Goal: Information Seeking & Learning: Learn about a topic

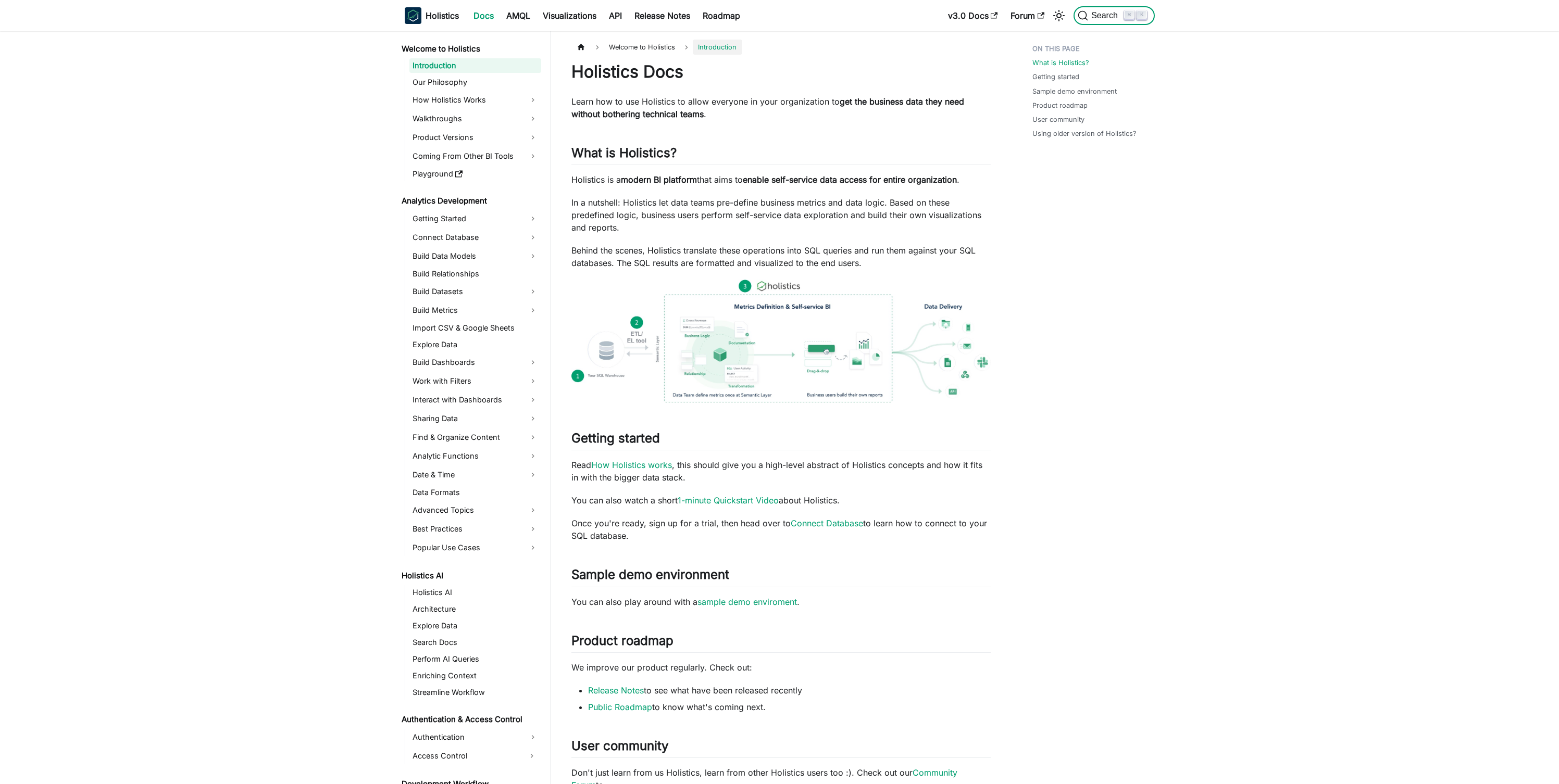
click at [1106, 20] on span "Search" at bounding box center [1106, 16] width 36 height 9
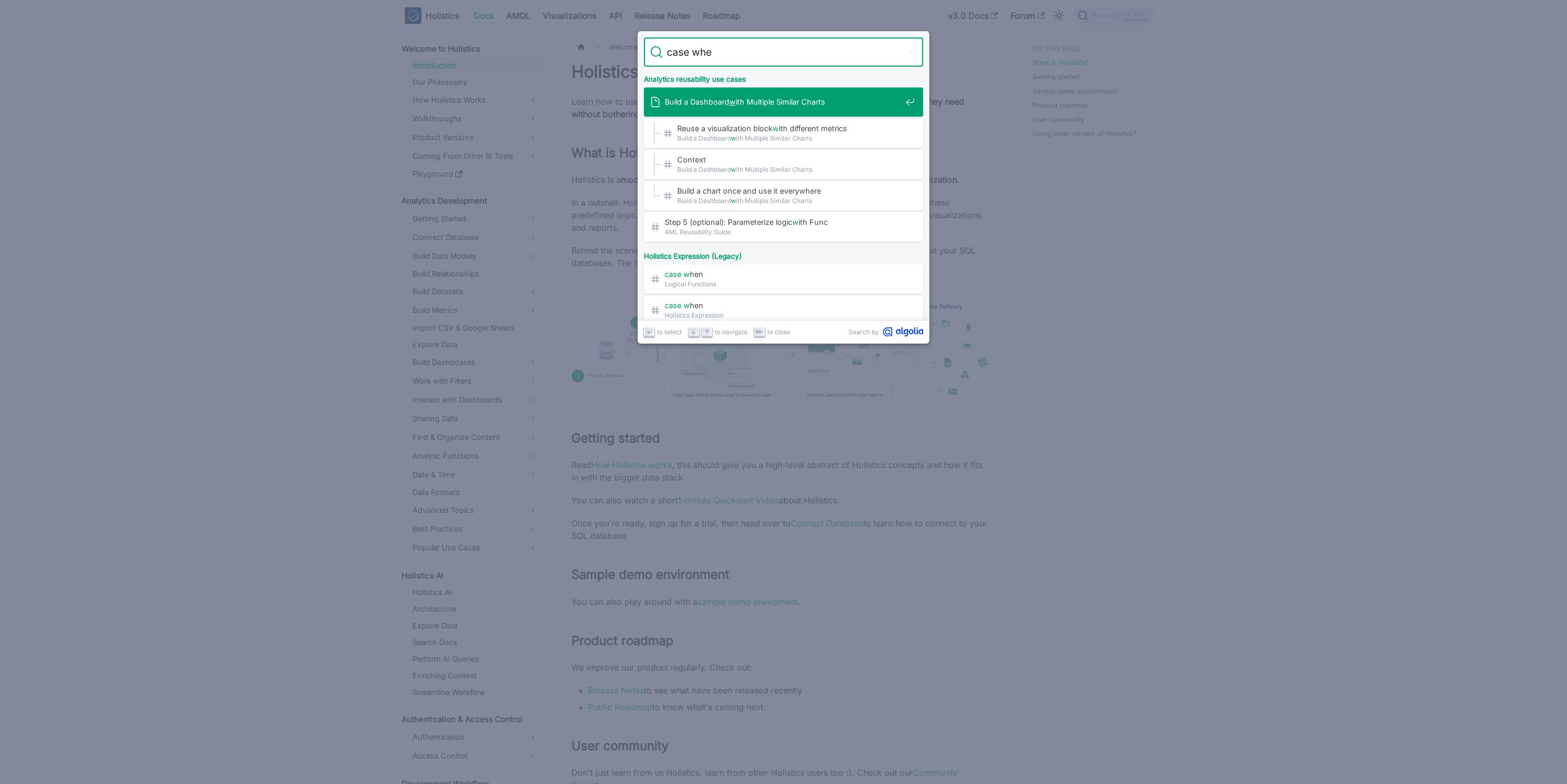
type input "case when"
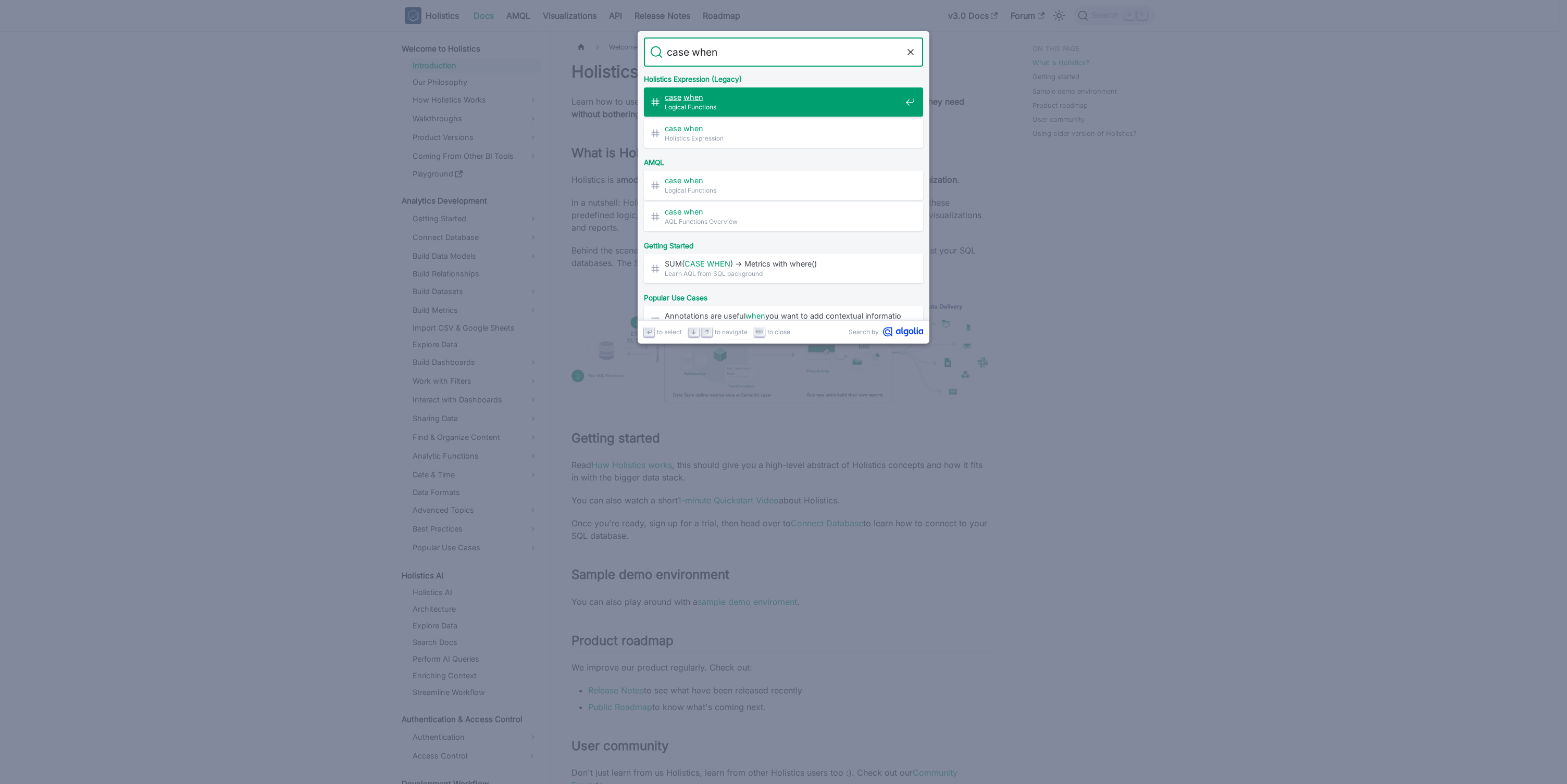
click at [713, 106] on span "Logical Functions" at bounding box center [783, 107] width 237 height 10
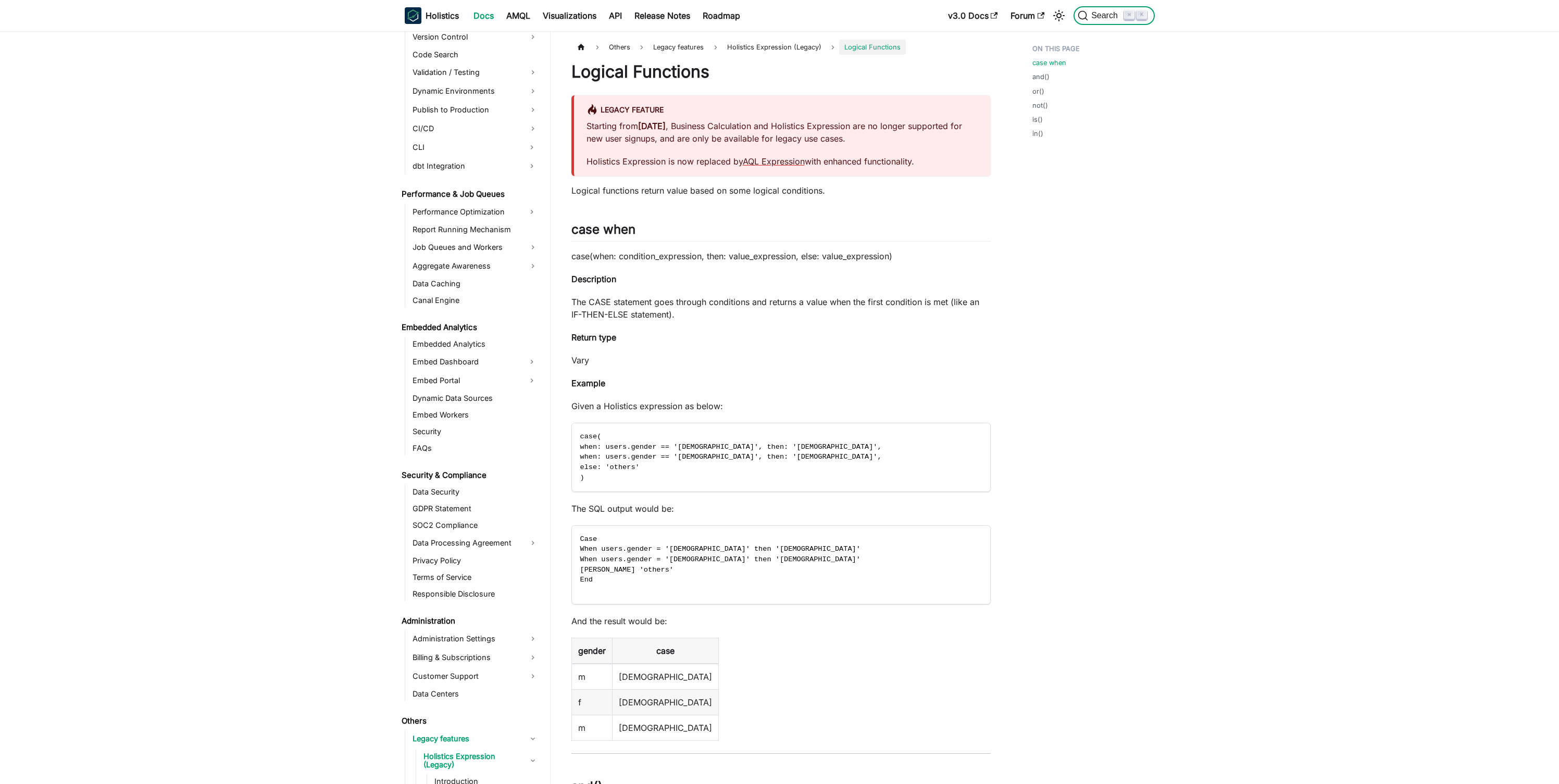
click at [1107, 13] on span "Search" at bounding box center [1106, 16] width 36 height 9
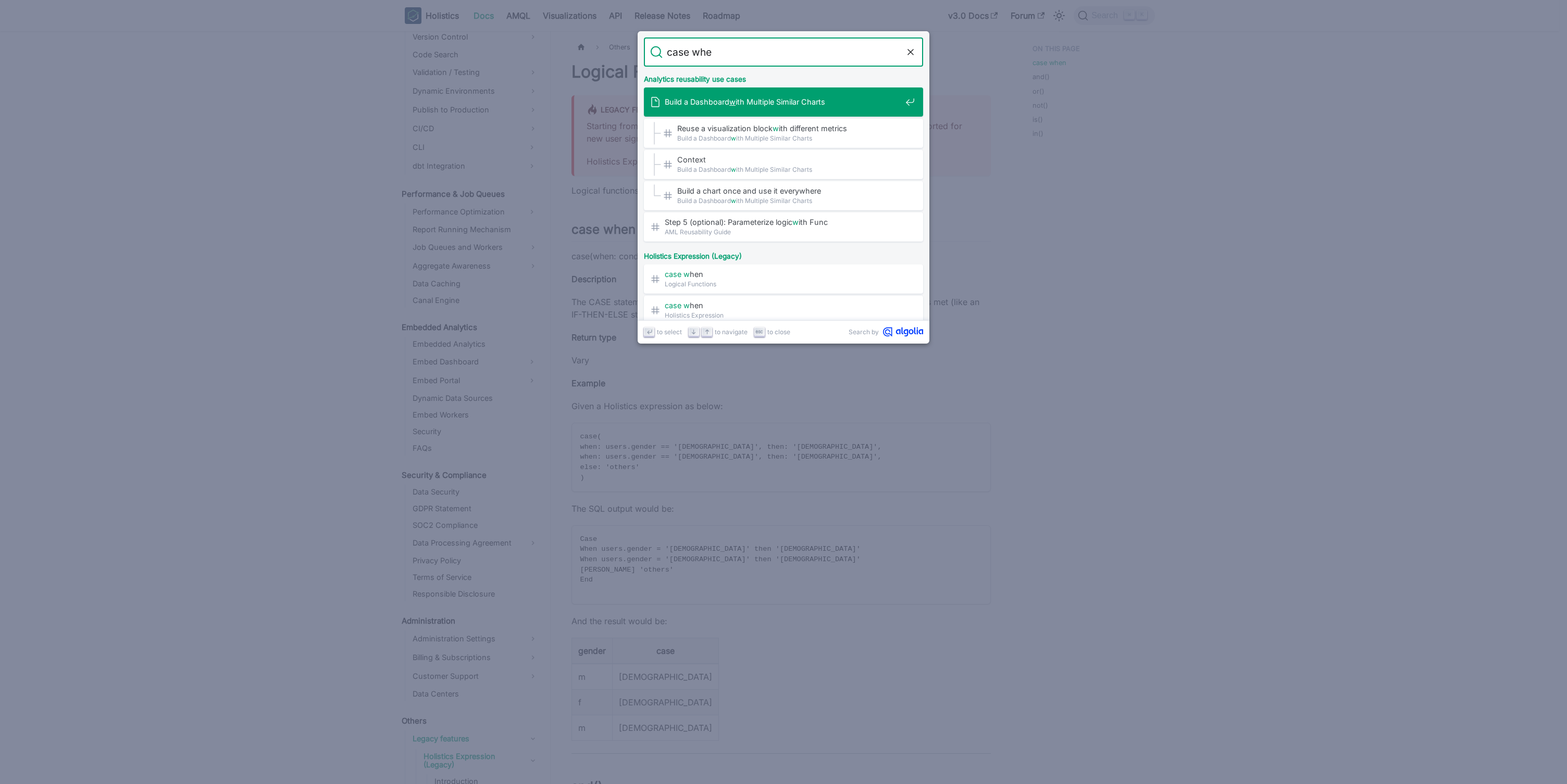
type input "case when"
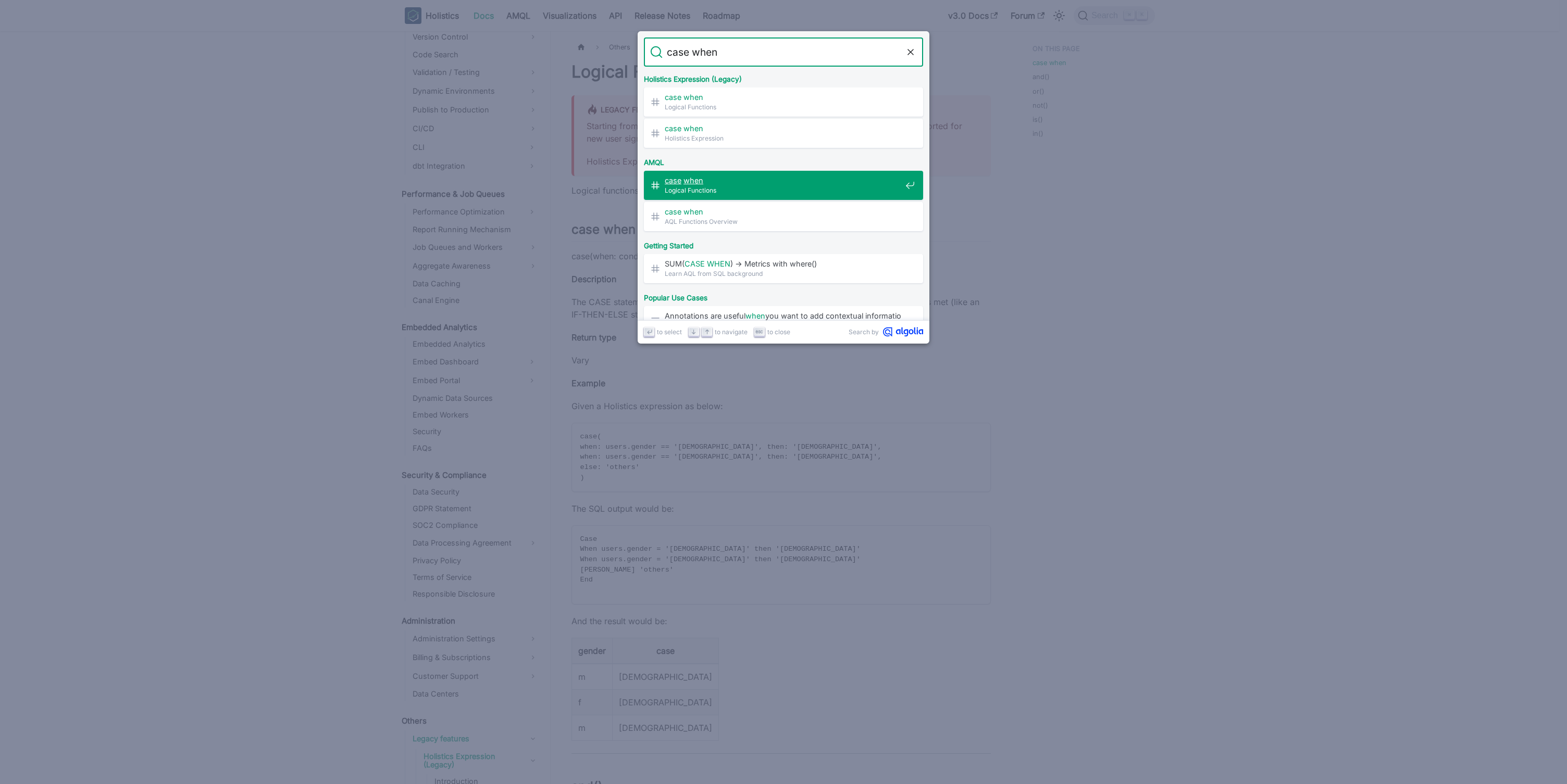
click at [726, 190] on span "Logical Functions" at bounding box center [783, 191] width 237 height 10
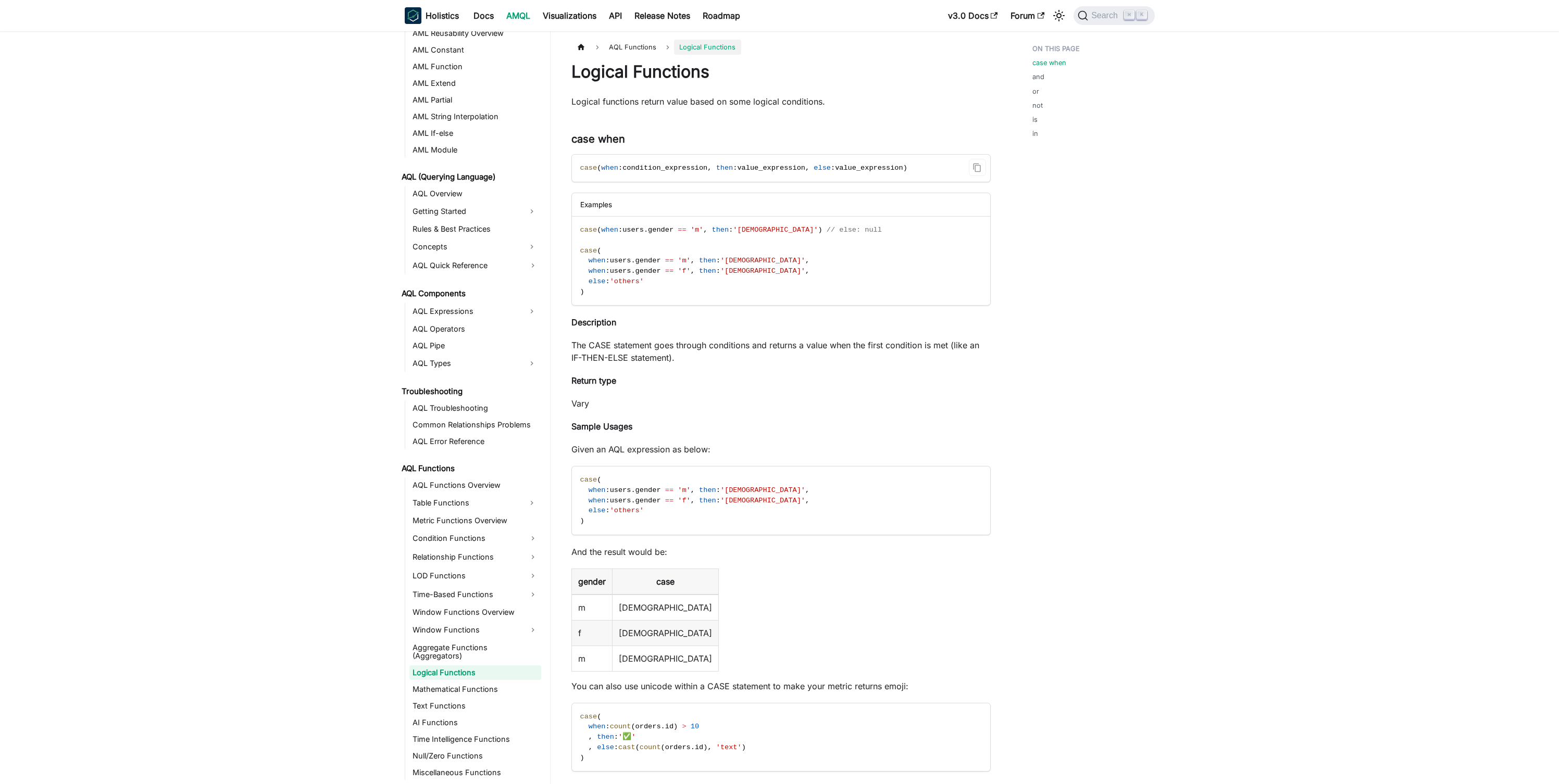
click at [782, 166] on span "value_expression" at bounding box center [771, 168] width 68 height 8
